Goal: Task Accomplishment & Management: Complete application form

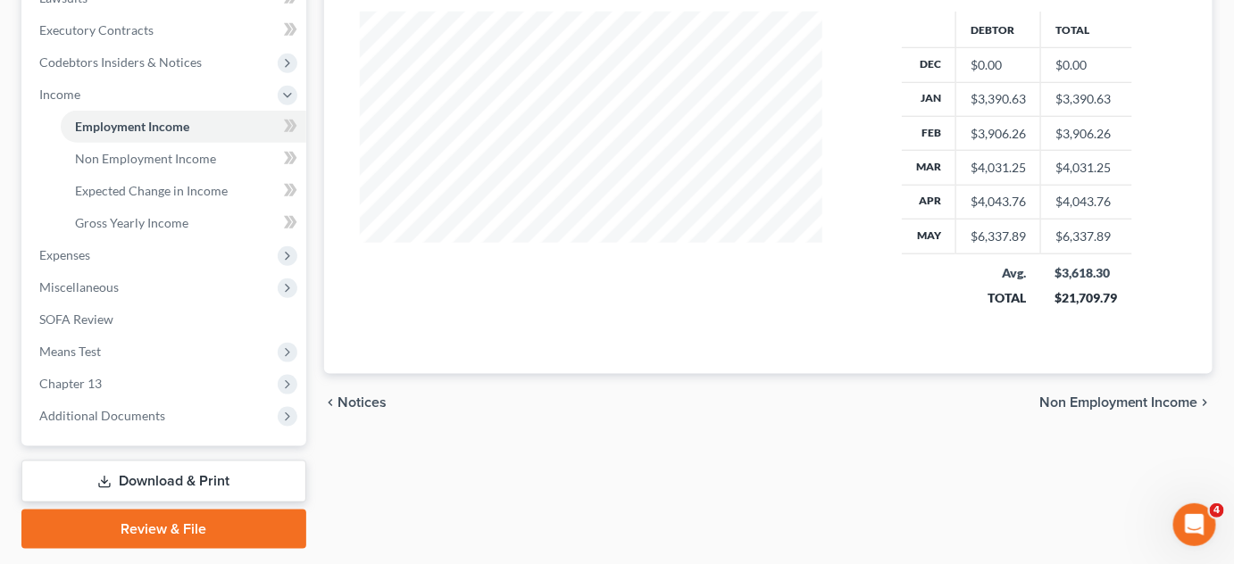
scroll to position [318, 497]
click at [465, 437] on div "Employment Income Non Employment Income Expected Change in Income Gross Yearly …" at bounding box center [768, 114] width 907 height 871
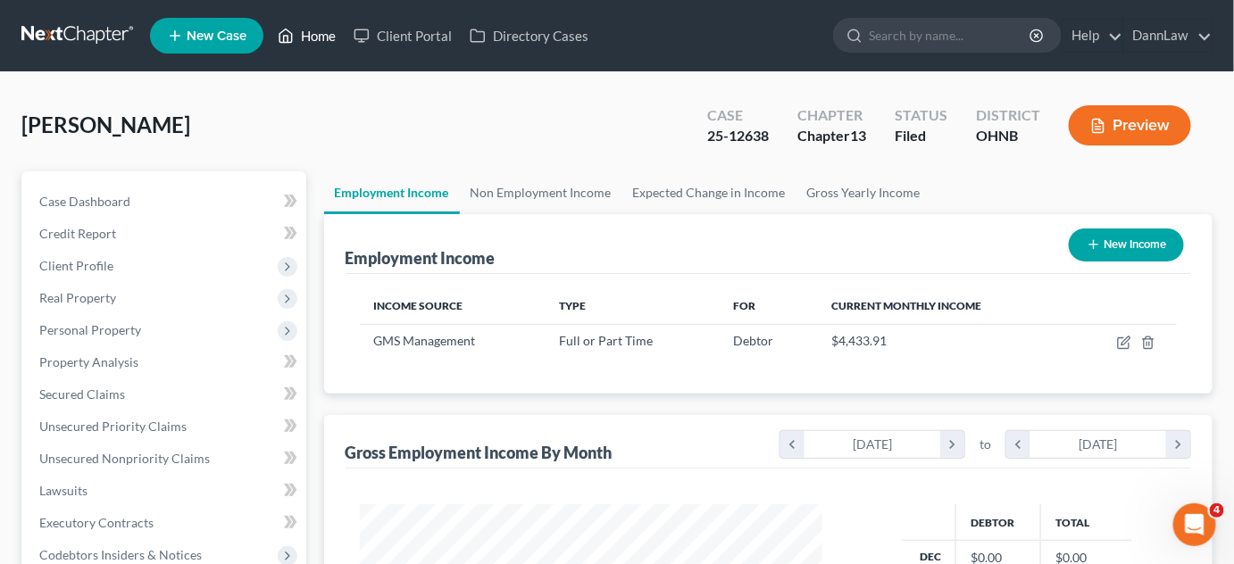
click at [332, 36] on link "Home" at bounding box center [307, 36] width 76 height 32
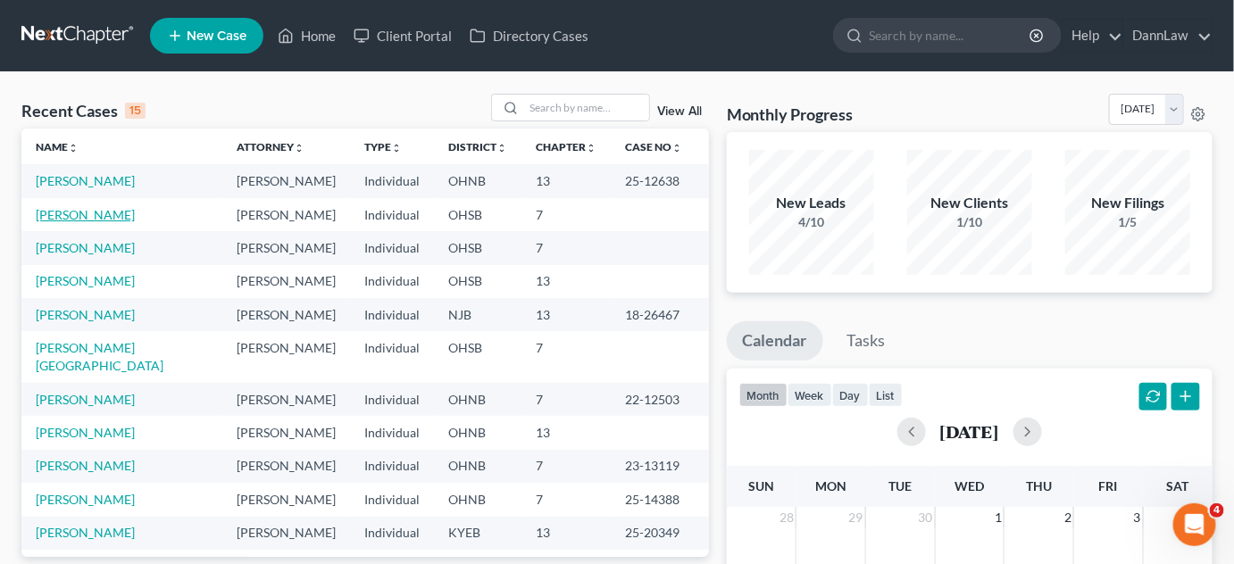
click at [93, 208] on link "[PERSON_NAME]" at bounding box center [85, 214] width 99 height 15
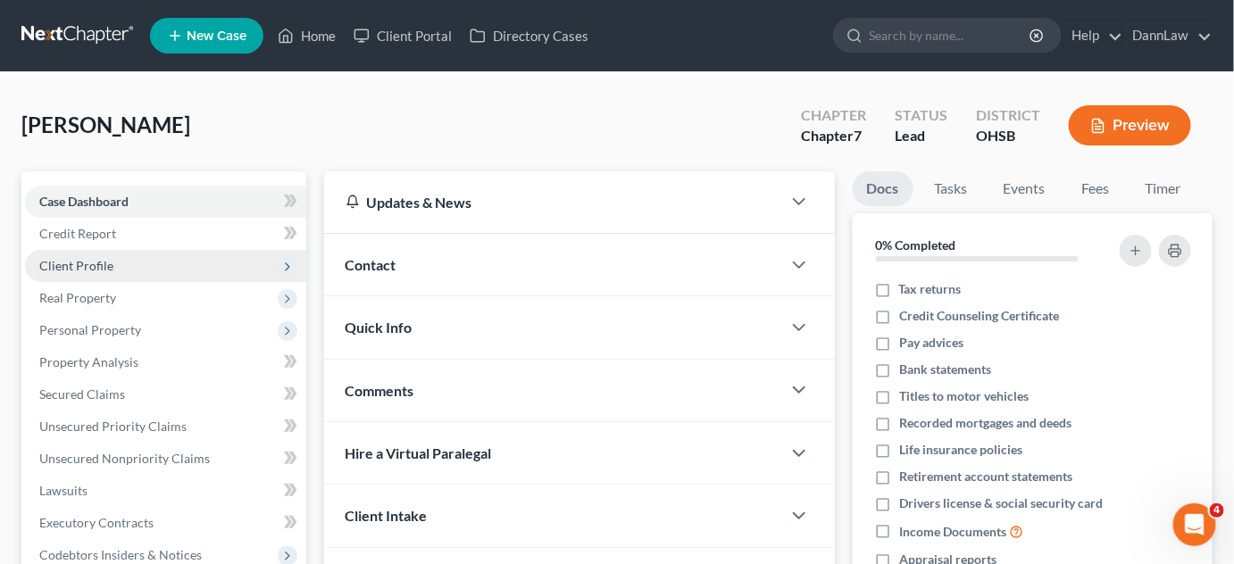
click at [79, 266] on span "Client Profile" at bounding box center [76, 265] width 74 height 15
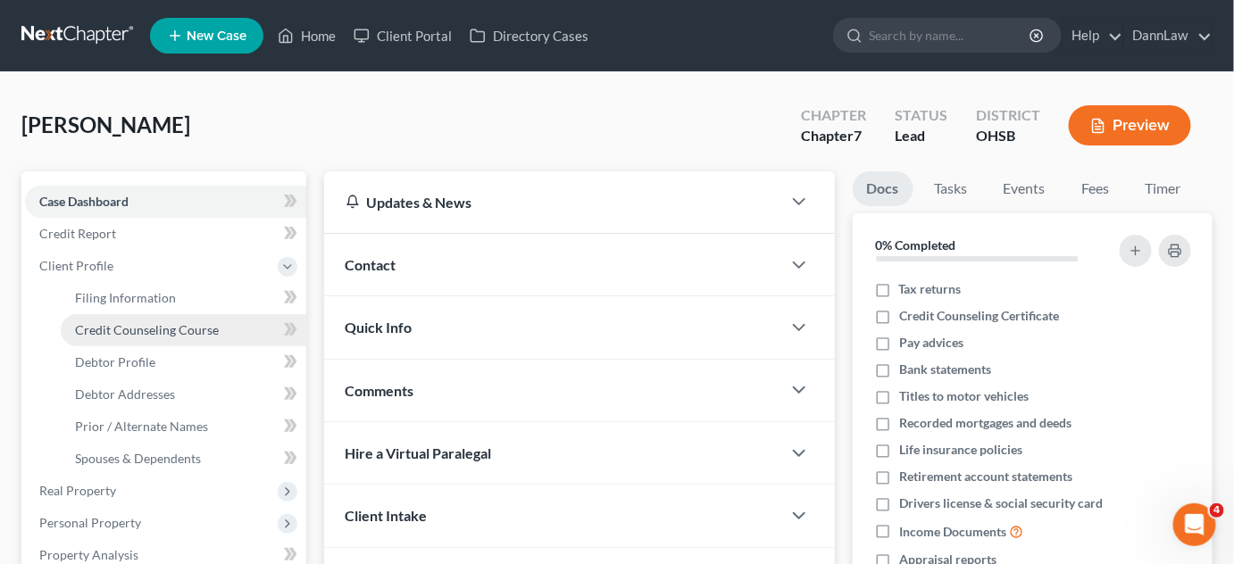
click at [104, 325] on span "Credit Counseling Course" at bounding box center [147, 329] width 144 height 15
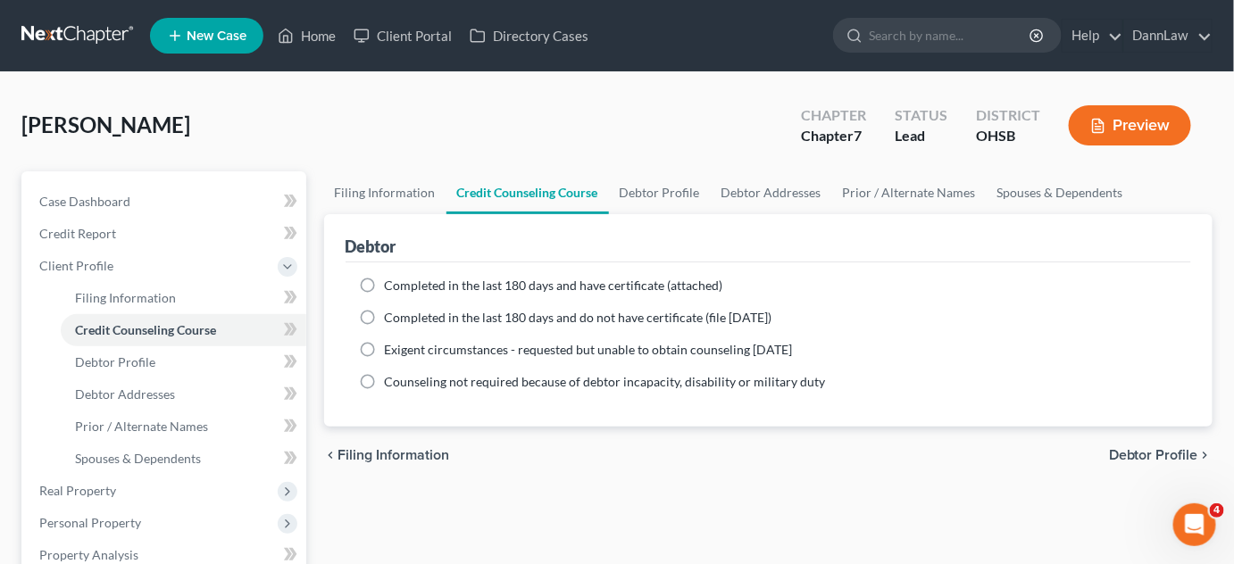
click at [385, 287] on label "Completed in the last 180 days and have certificate (attached)" at bounding box center [554, 286] width 338 height 18
click at [392, 287] on input "Completed in the last 180 days and have certificate (attached)" at bounding box center [398, 283] width 12 height 12
radio input "true"
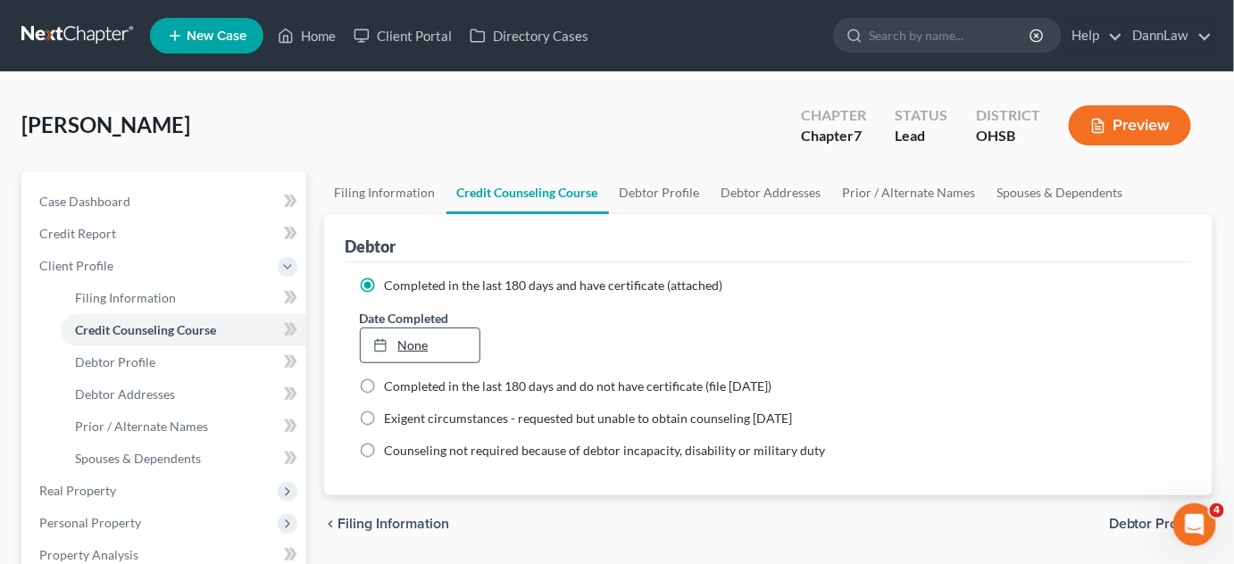
click at [407, 346] on link "None" at bounding box center [421, 346] width 120 height 34
type input "[DATE]"
click at [310, 40] on link "Home" at bounding box center [307, 36] width 76 height 32
